Goal: Complete application form

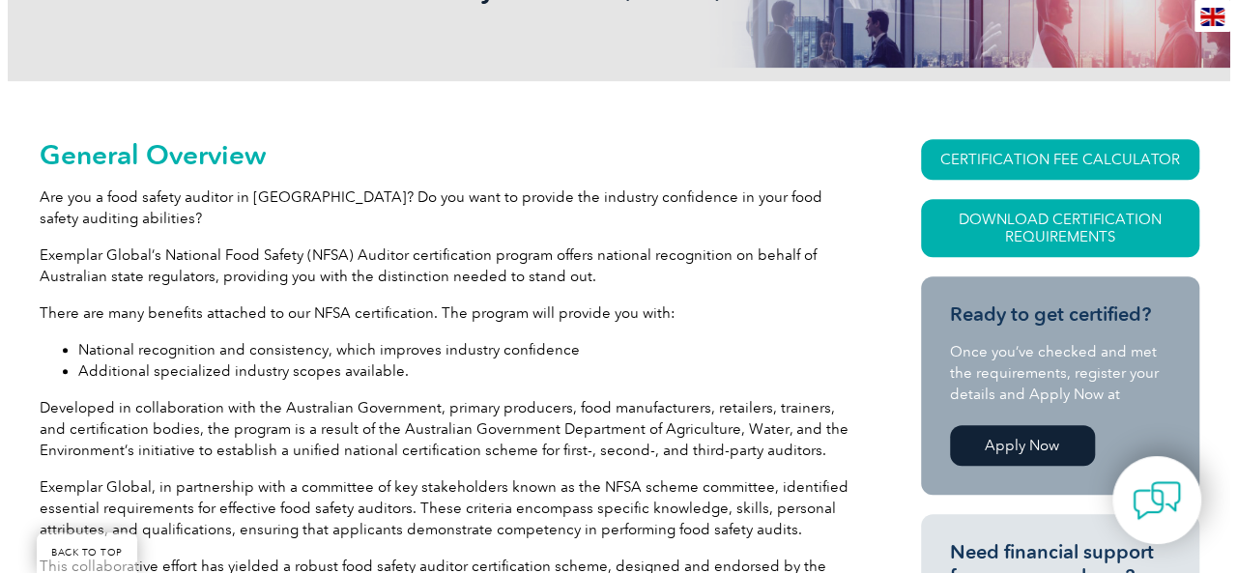
scroll to position [193, 0]
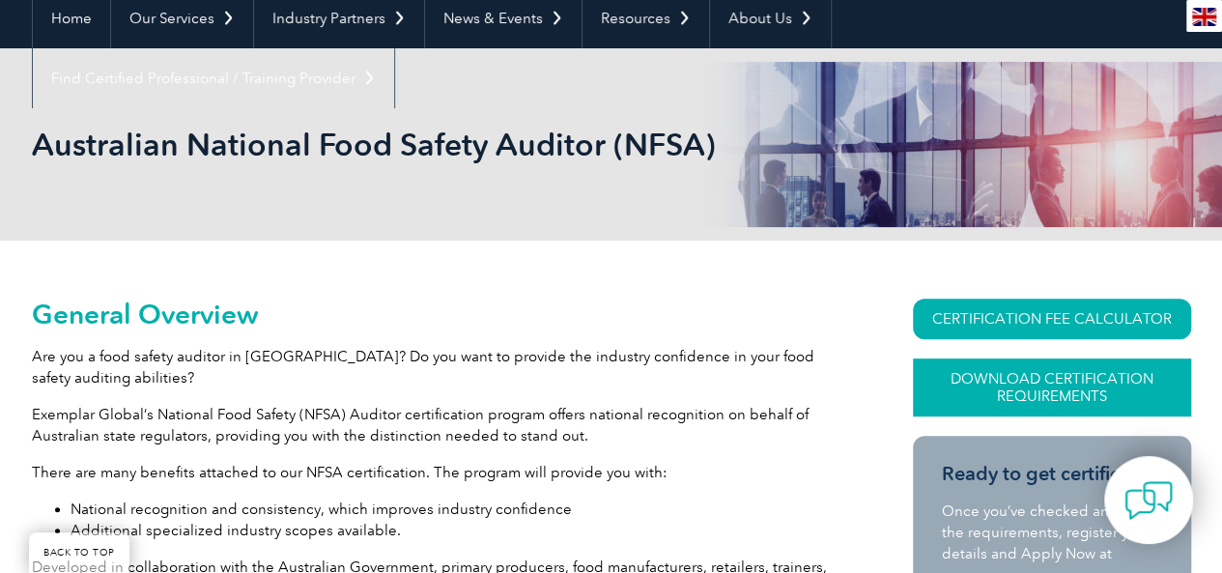
click at [1059, 388] on link "Download Certification Requirements" at bounding box center [1052, 387] width 278 height 58
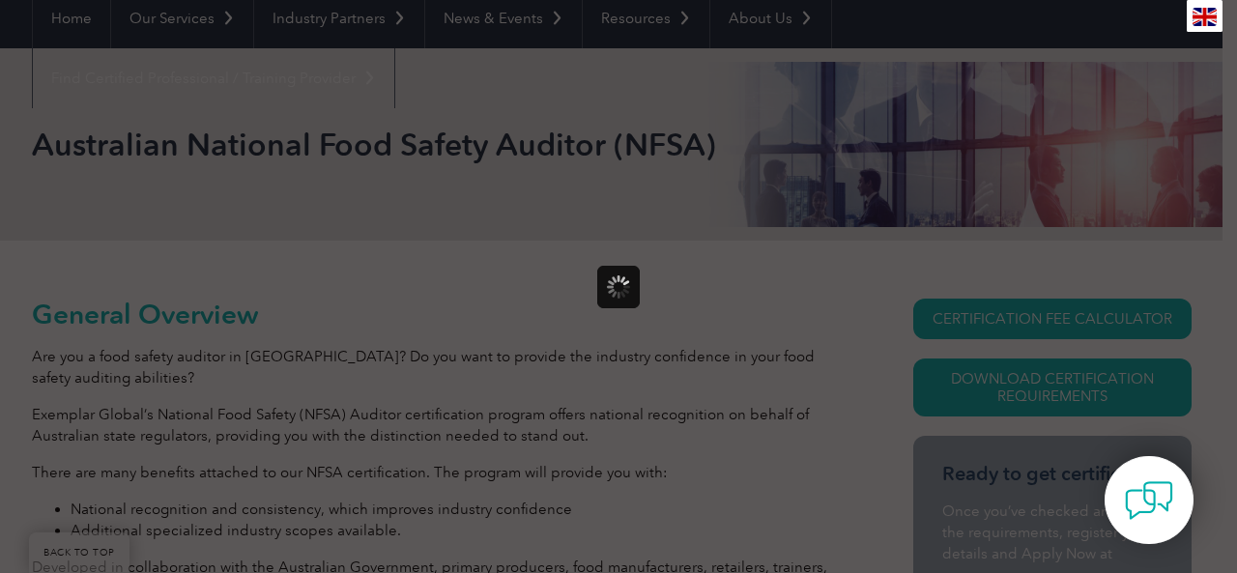
scroll to position [0, 0]
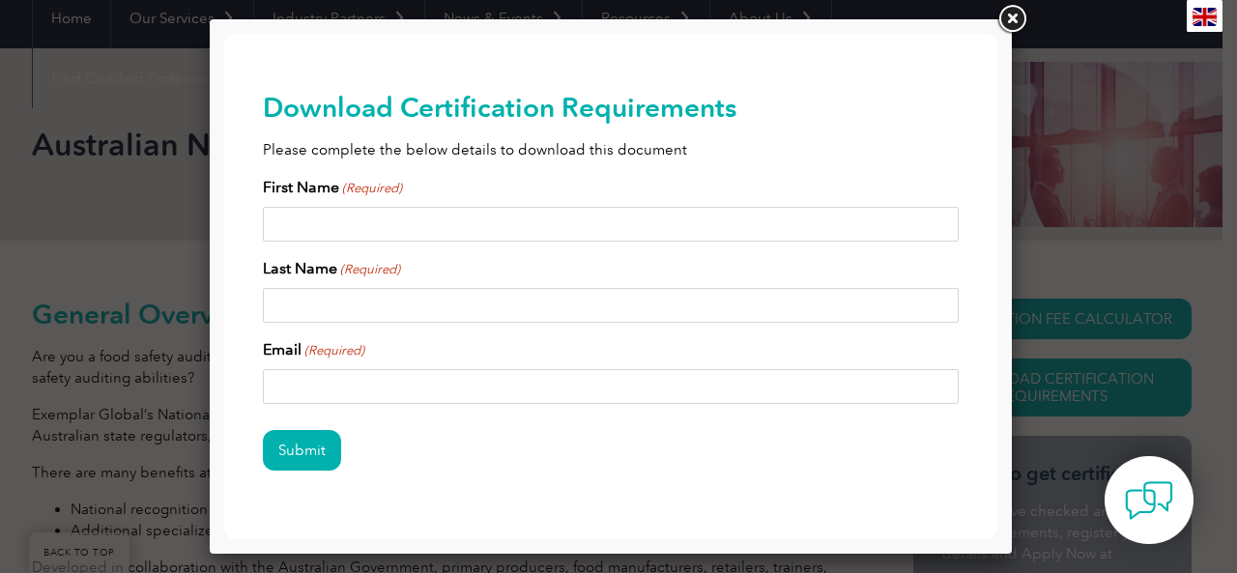
click at [356, 212] on input "First Name (Required)" at bounding box center [611, 224] width 696 height 35
type input "[PERSON_NAME]"
click at [344, 300] on input "Last Name (Required)" at bounding box center [611, 305] width 696 height 35
type input "[PERSON_NAME]"
click at [328, 374] on input "Email (Required)" at bounding box center [611, 386] width 696 height 35
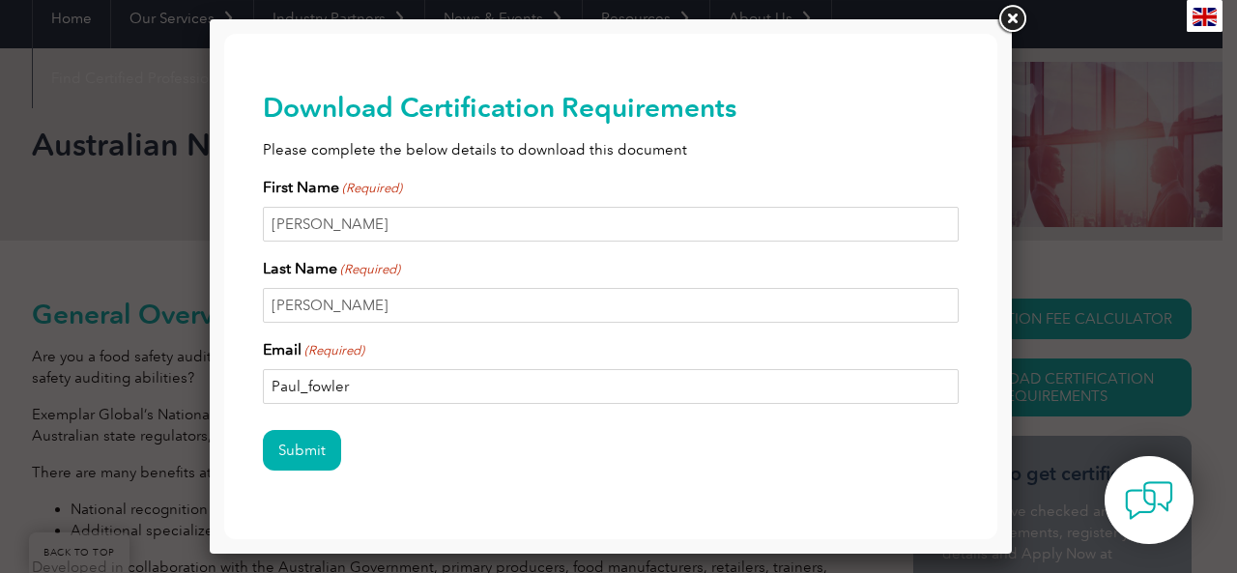
drag, startPoint x: 276, startPoint y: 380, endPoint x: 287, endPoint y: 380, distance: 10.6
click at [276, 380] on input "Paul_fowler" at bounding box center [611, 386] width 696 height 35
click at [385, 386] on input "paul_fowler" at bounding box center [611, 386] width 696 height 35
type input "[EMAIL_ADDRESS][DOMAIN_NAME]"
click at [319, 439] on input "Submit" at bounding box center [302, 450] width 78 height 41
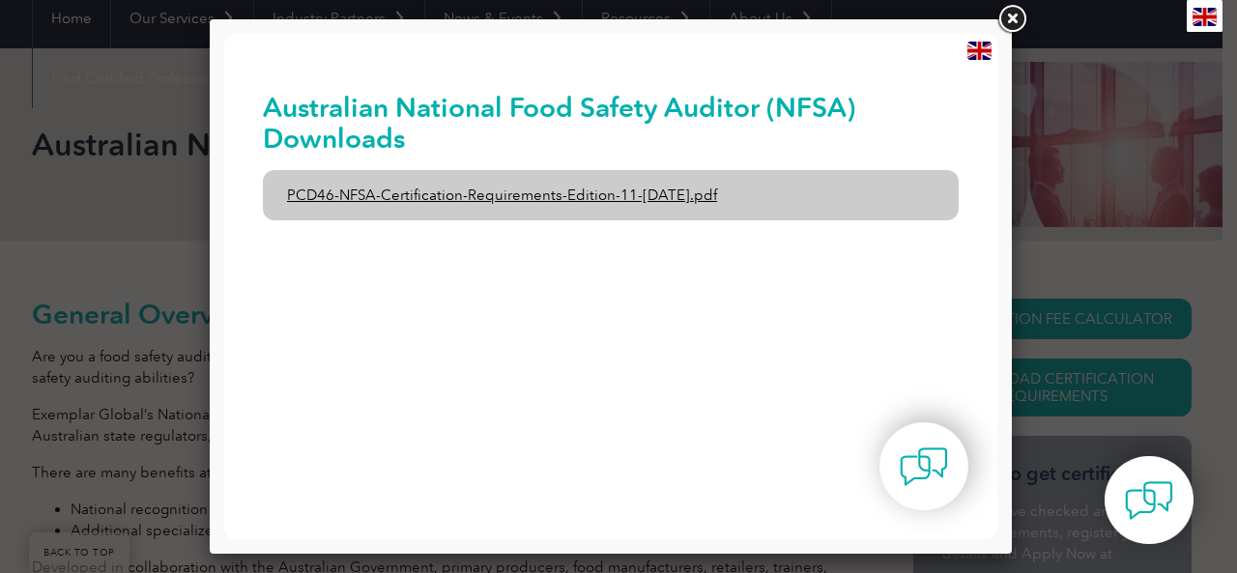
drag, startPoint x: 579, startPoint y: 188, endPoint x: 473, endPoint y: 194, distance: 105.5
click at [473, 194] on link "PCD46-NFSA-Certification-Requirements-Edition-11-[DATE].pdf" at bounding box center [611, 195] width 696 height 50
